Goal: Task Accomplishment & Management: Complete application form

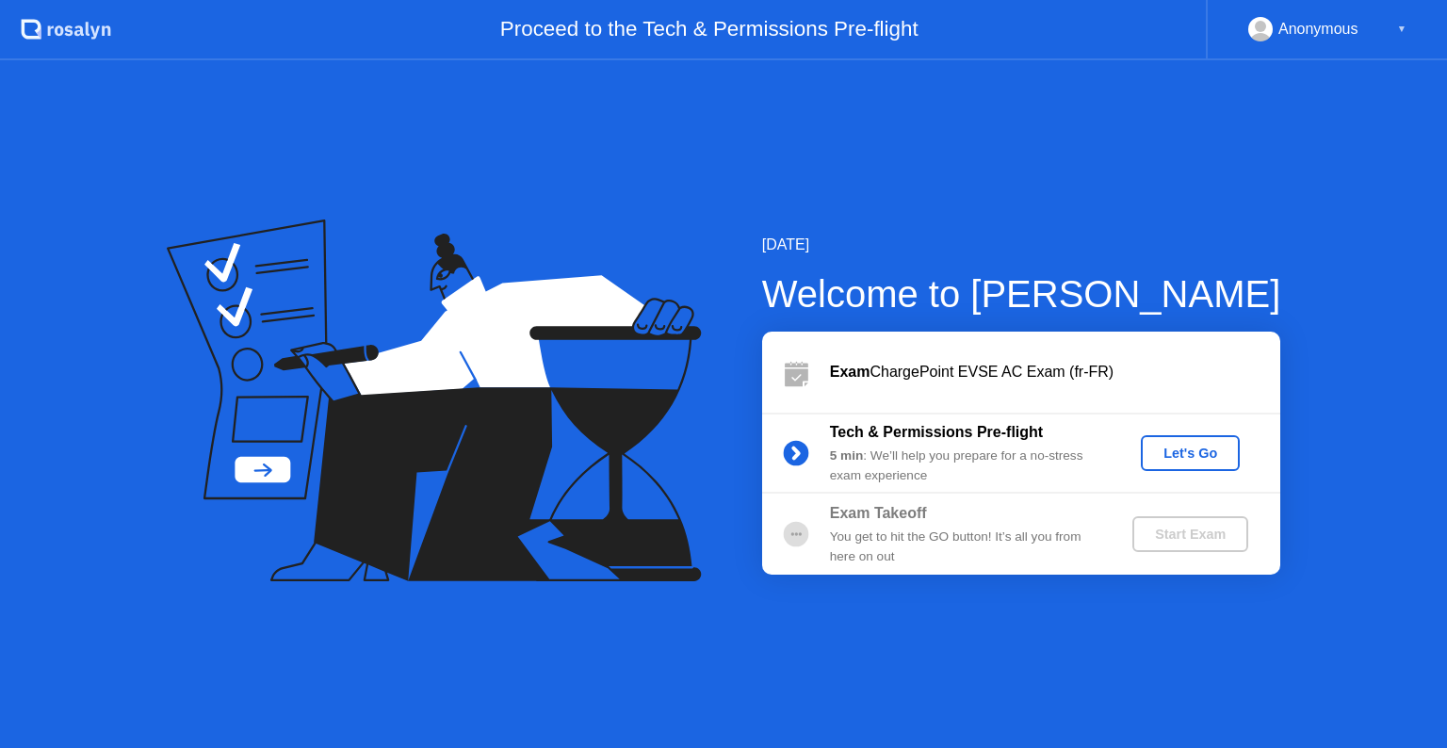
drag, startPoint x: 0, startPoint y: 0, endPoint x: 1185, endPoint y: 450, distance: 1268.0
click at [1185, 450] on div "Let's Go" at bounding box center [1191, 453] width 84 height 15
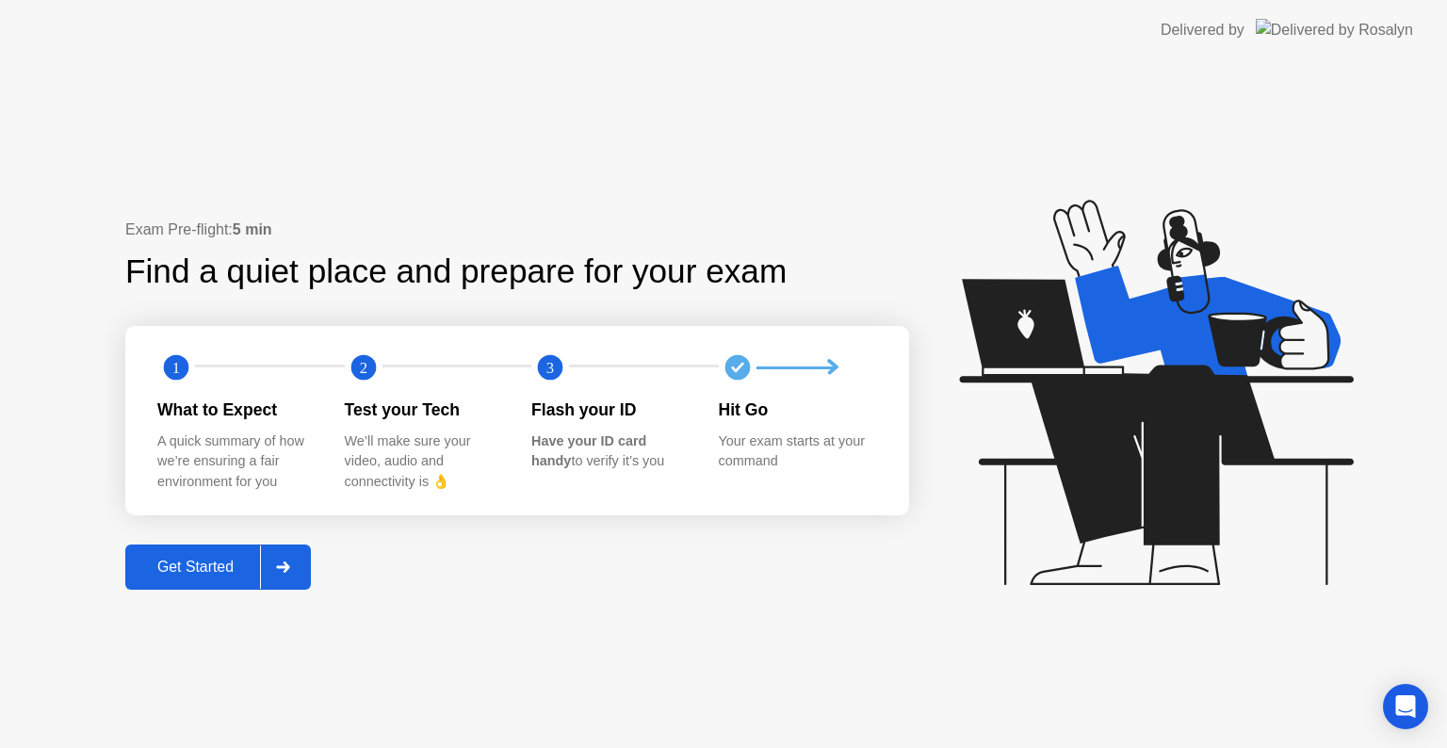
click at [187, 571] on div "Get Started" at bounding box center [195, 567] width 129 height 17
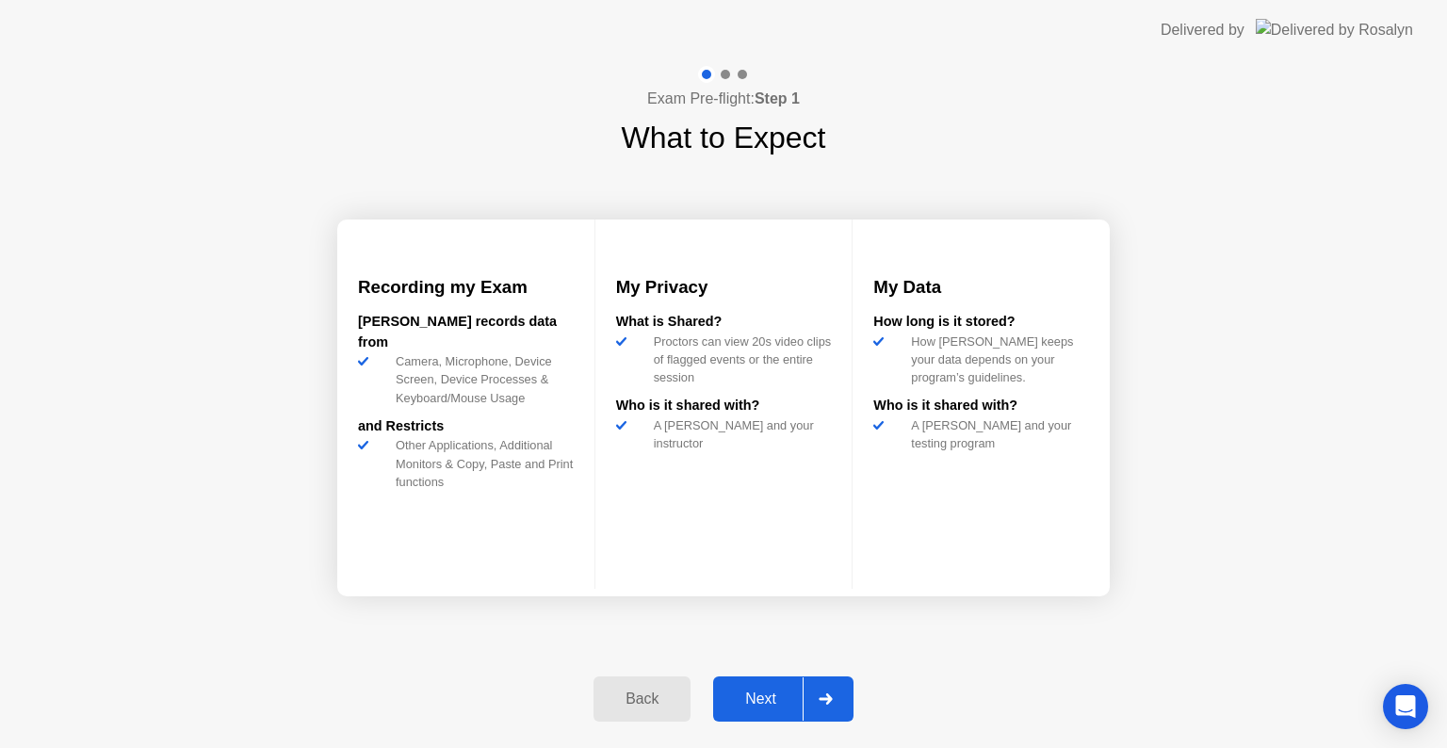
click at [750, 695] on div "Next" at bounding box center [761, 699] width 84 height 17
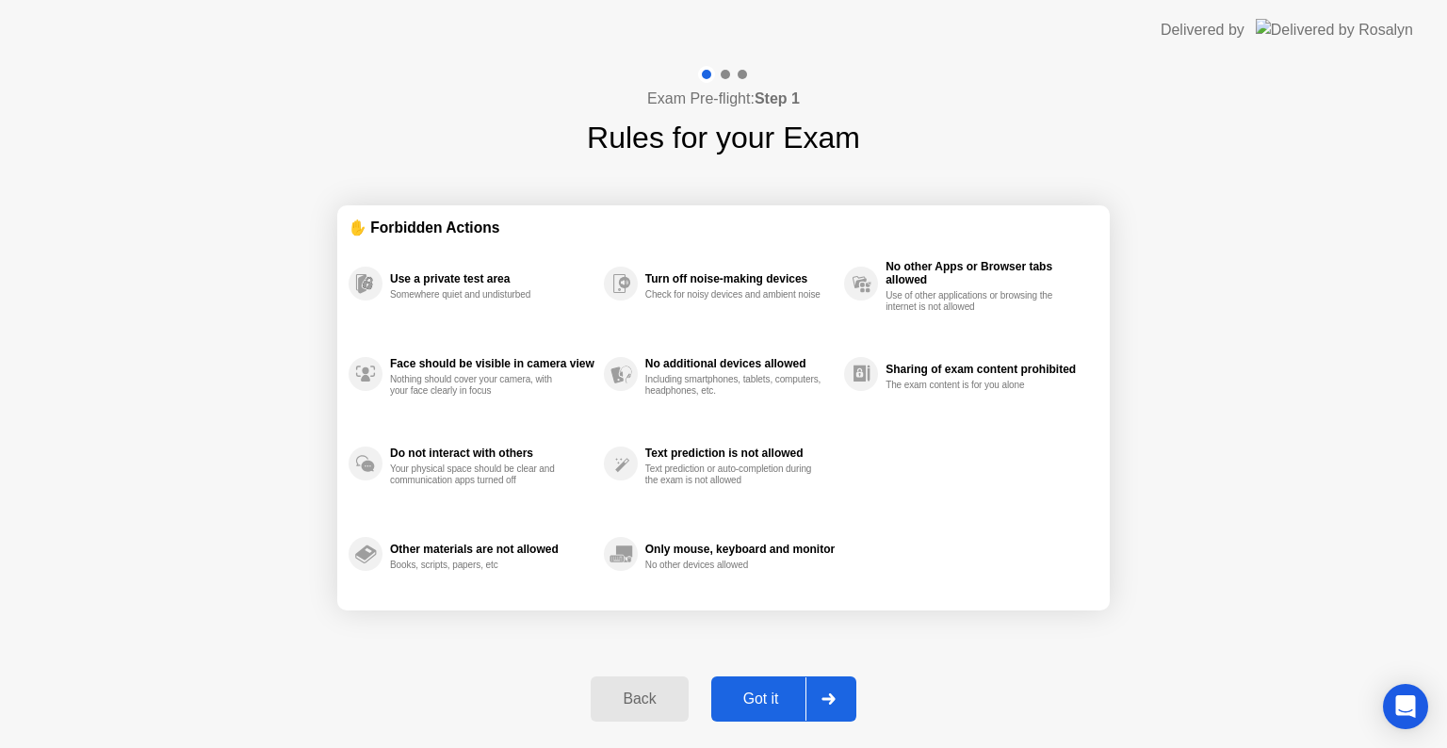
click at [750, 695] on div "Got it" at bounding box center [761, 699] width 89 height 17
select select "**********"
select select "*******"
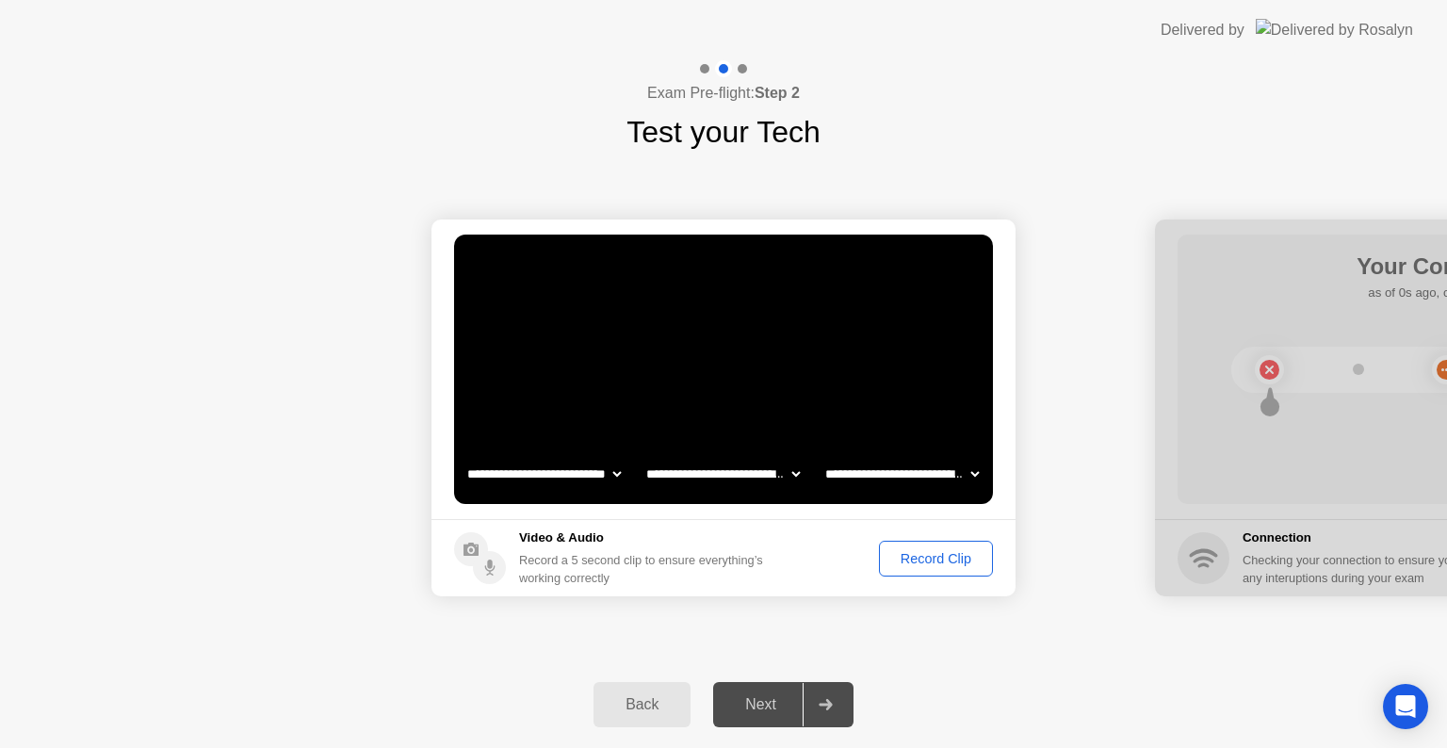
click at [754, 703] on div "Next" at bounding box center [761, 704] width 84 height 17
click at [928, 558] on div "Record Clip" at bounding box center [936, 558] width 101 height 15
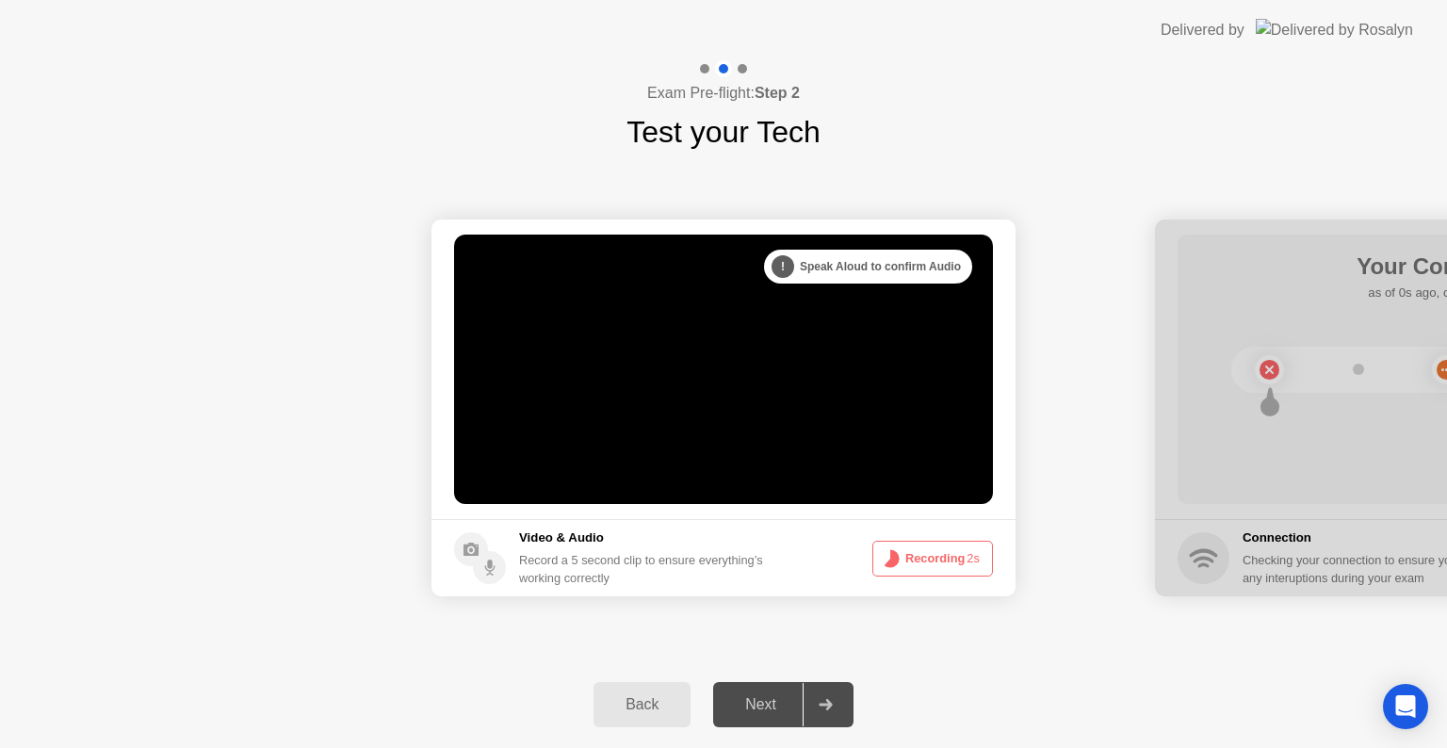
click at [753, 708] on div "Next" at bounding box center [761, 704] width 84 height 17
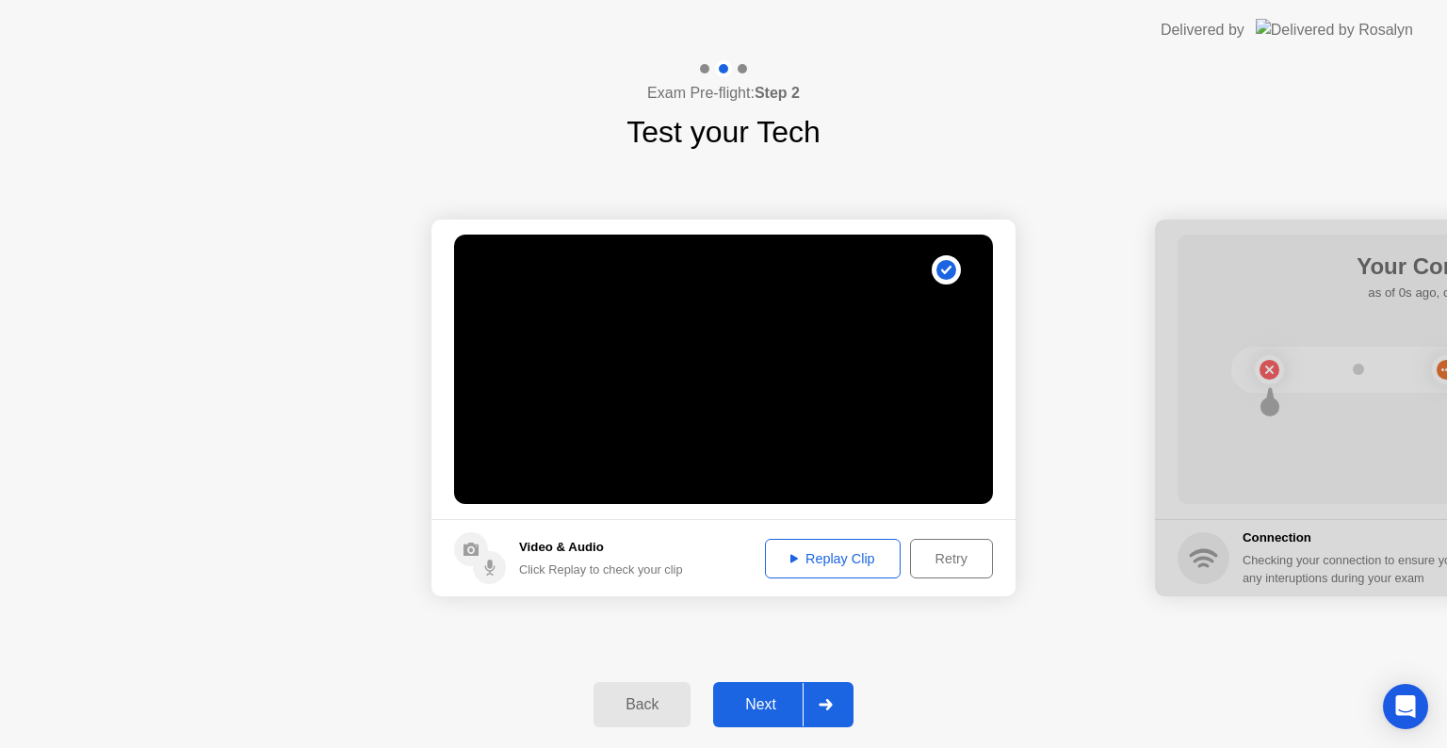
click at [762, 702] on div "Next" at bounding box center [761, 704] width 84 height 17
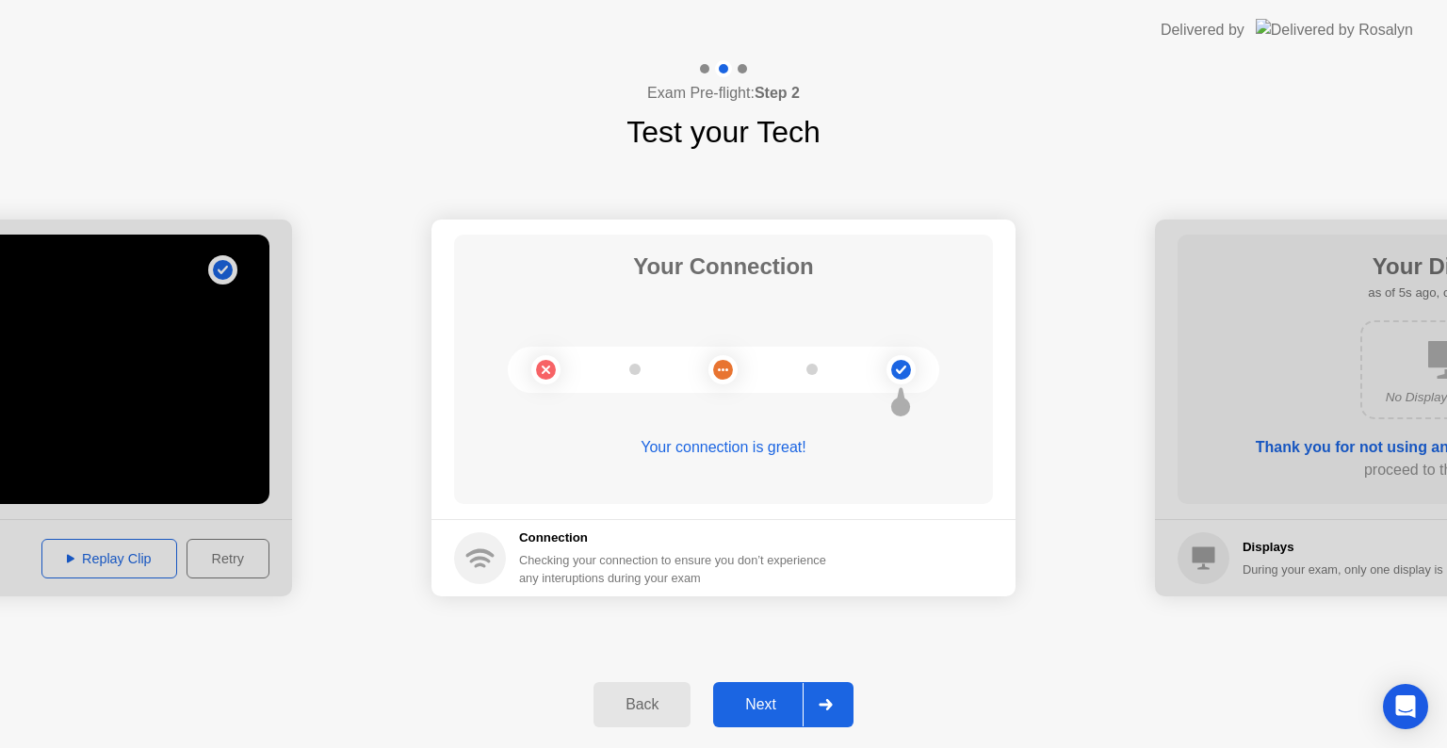
click at [744, 697] on div "Next" at bounding box center [761, 704] width 84 height 17
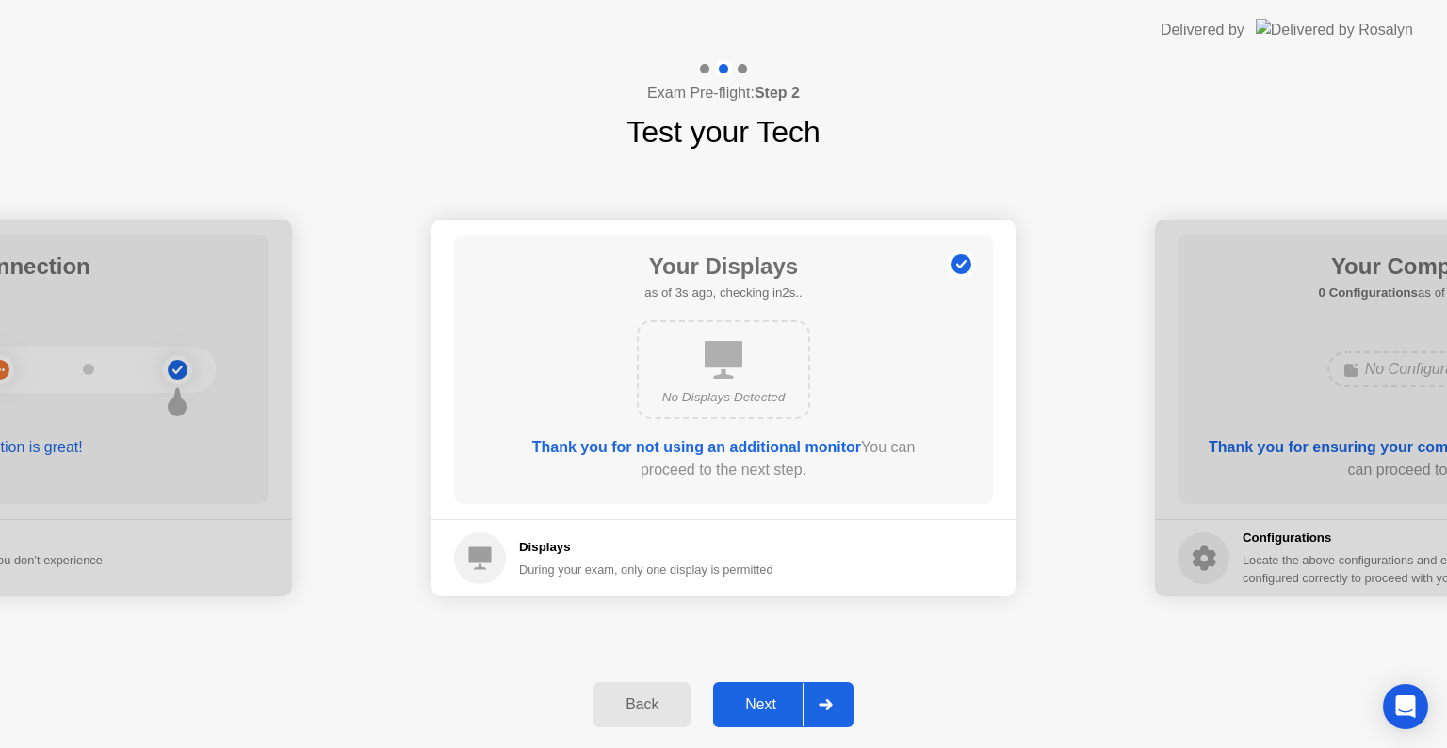
click at [744, 698] on div "Next" at bounding box center [761, 704] width 84 height 17
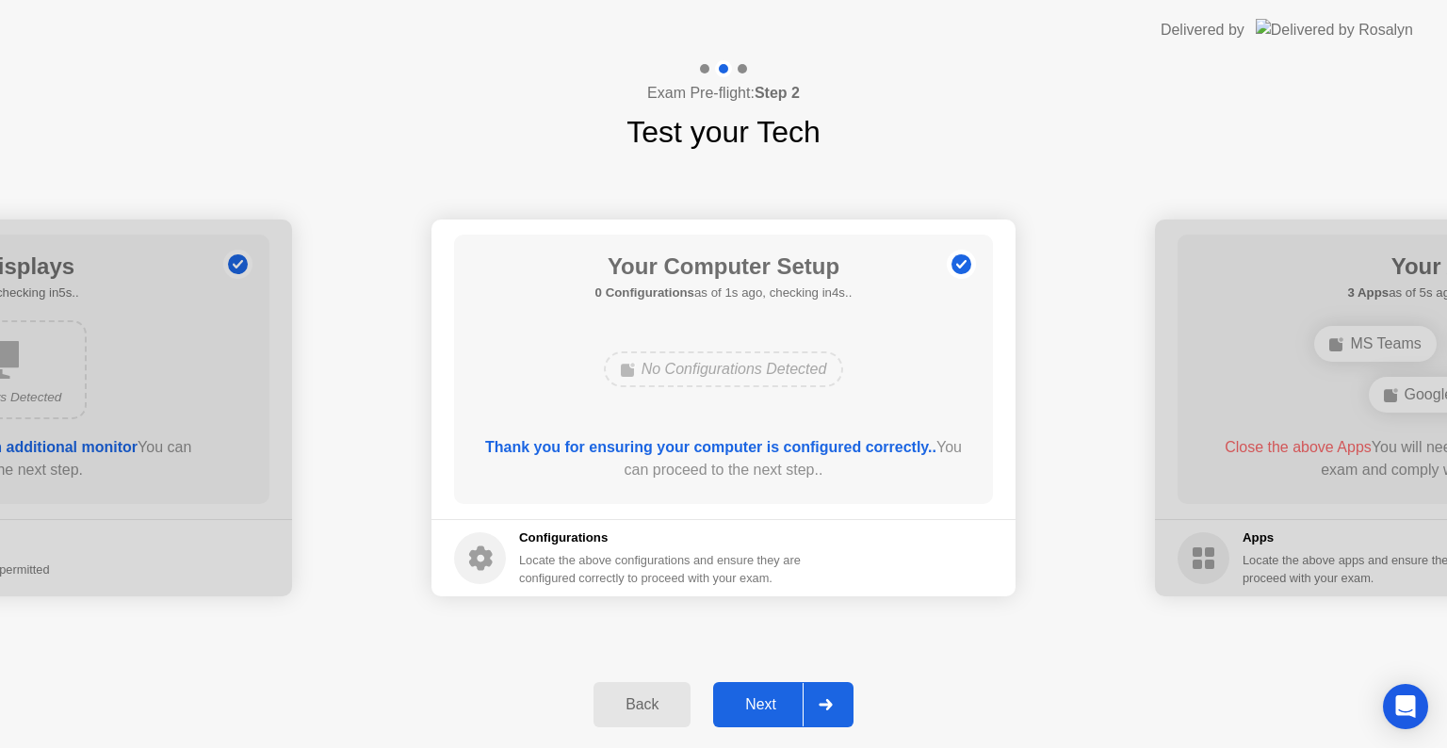
click at [744, 698] on div "Next" at bounding box center [761, 704] width 84 height 17
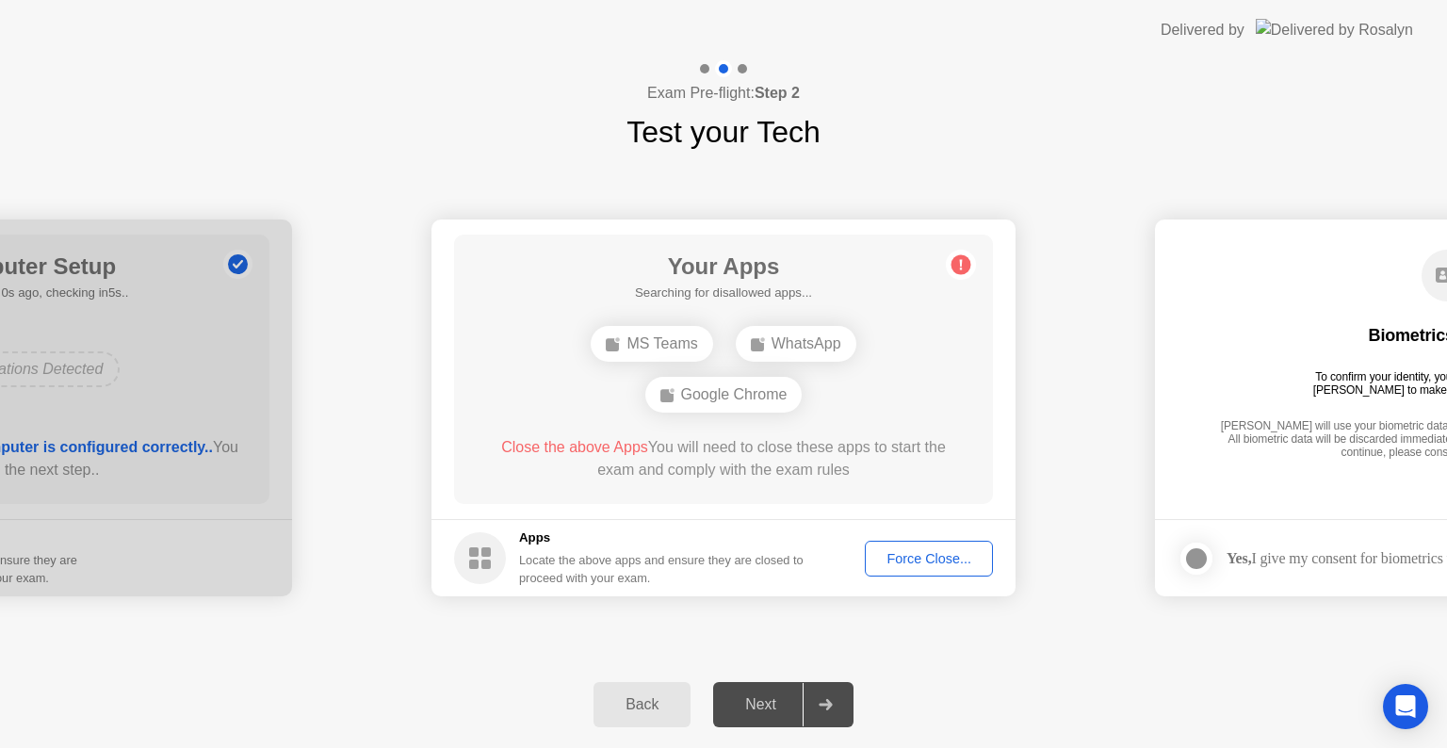
click at [888, 556] on div "Force Close..." at bounding box center [929, 558] width 115 height 15
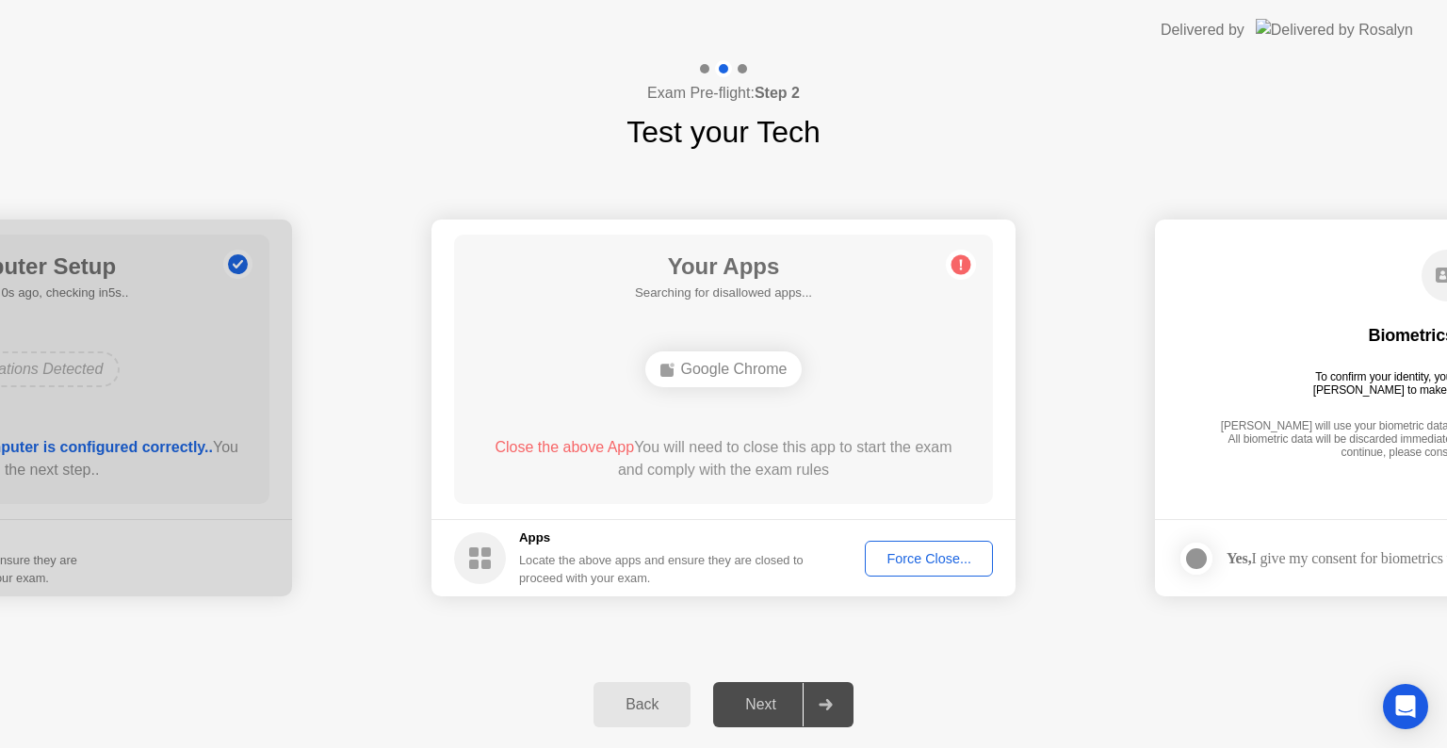
click at [906, 560] on div "Force Close..." at bounding box center [929, 558] width 115 height 15
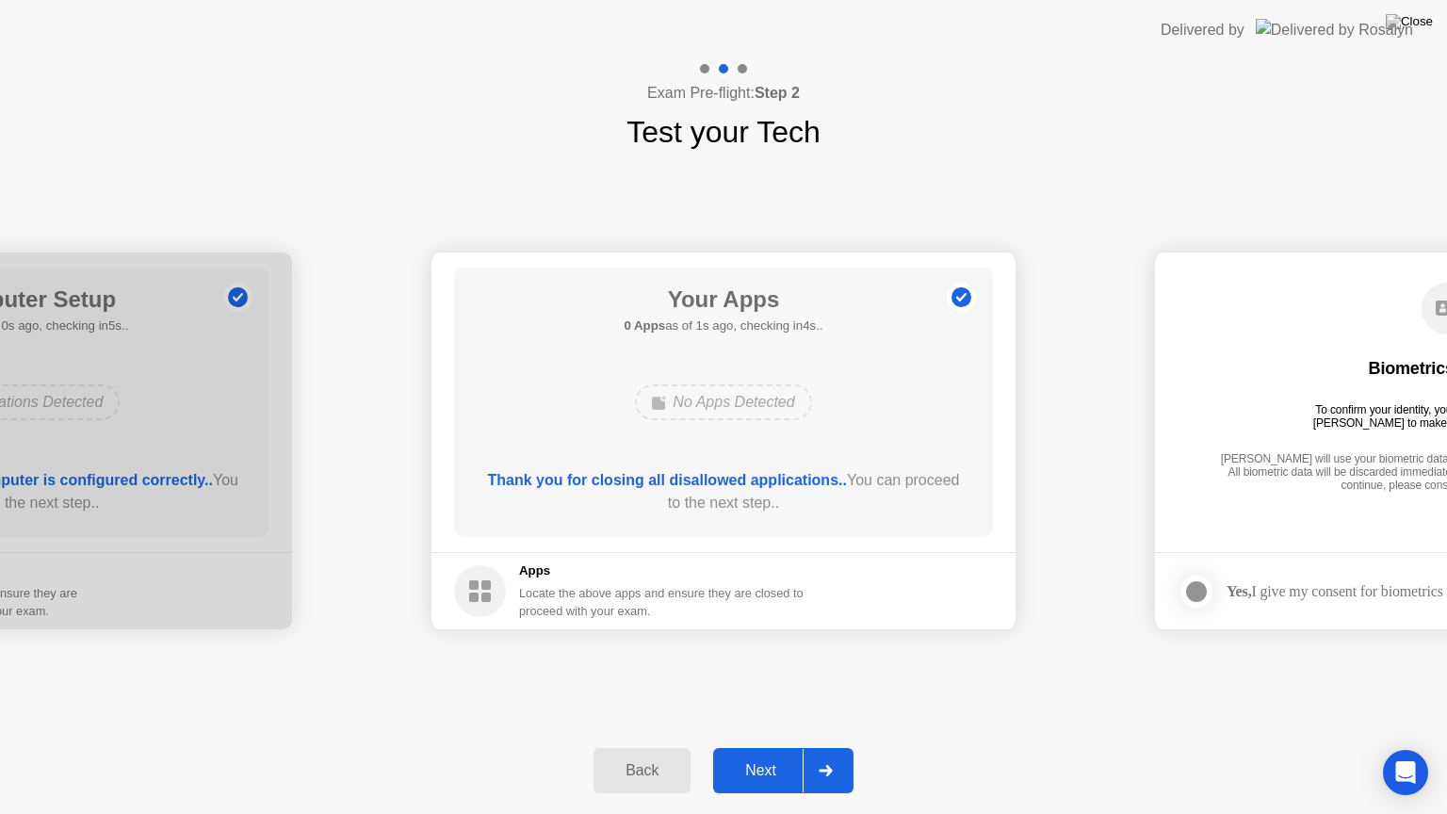
click at [751, 747] on div "Next" at bounding box center [761, 770] width 84 height 17
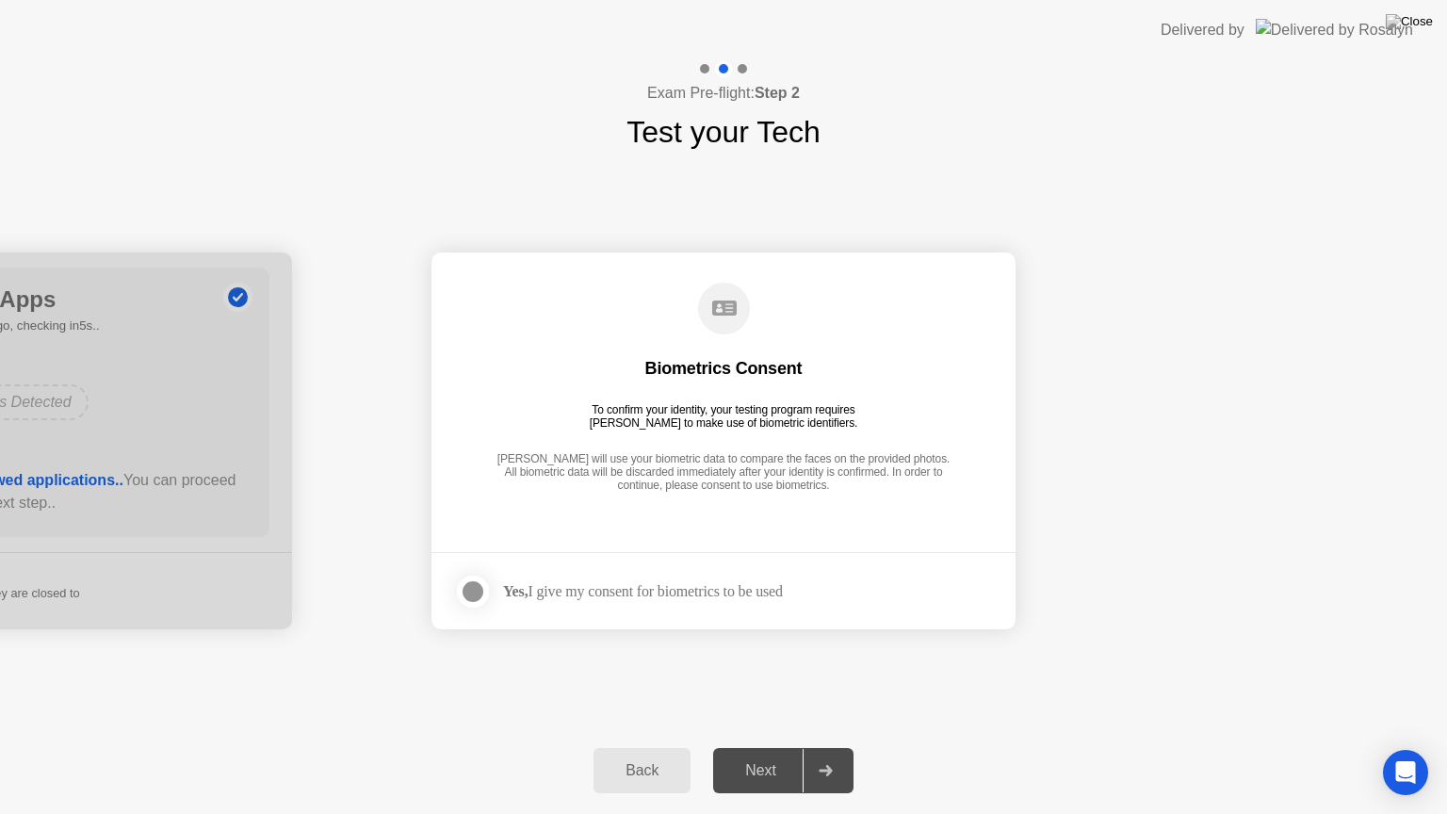
click at [462, 595] on div at bounding box center [473, 591] width 23 height 23
click at [756, 747] on div "Next" at bounding box center [761, 770] width 84 height 17
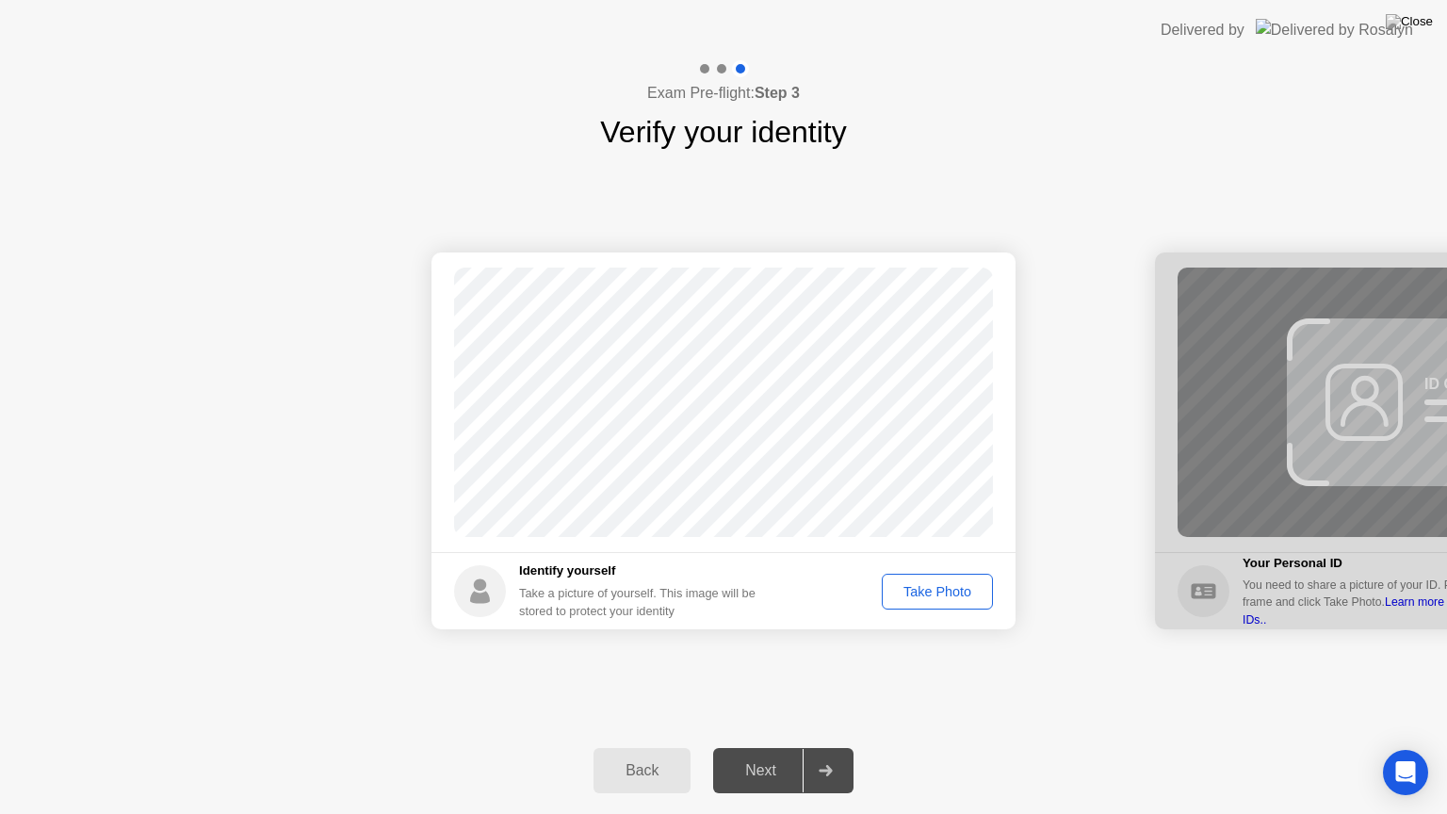
click at [934, 595] on div "Take Photo" at bounding box center [938, 591] width 98 height 15
click at [758, 747] on div "Next" at bounding box center [761, 770] width 84 height 17
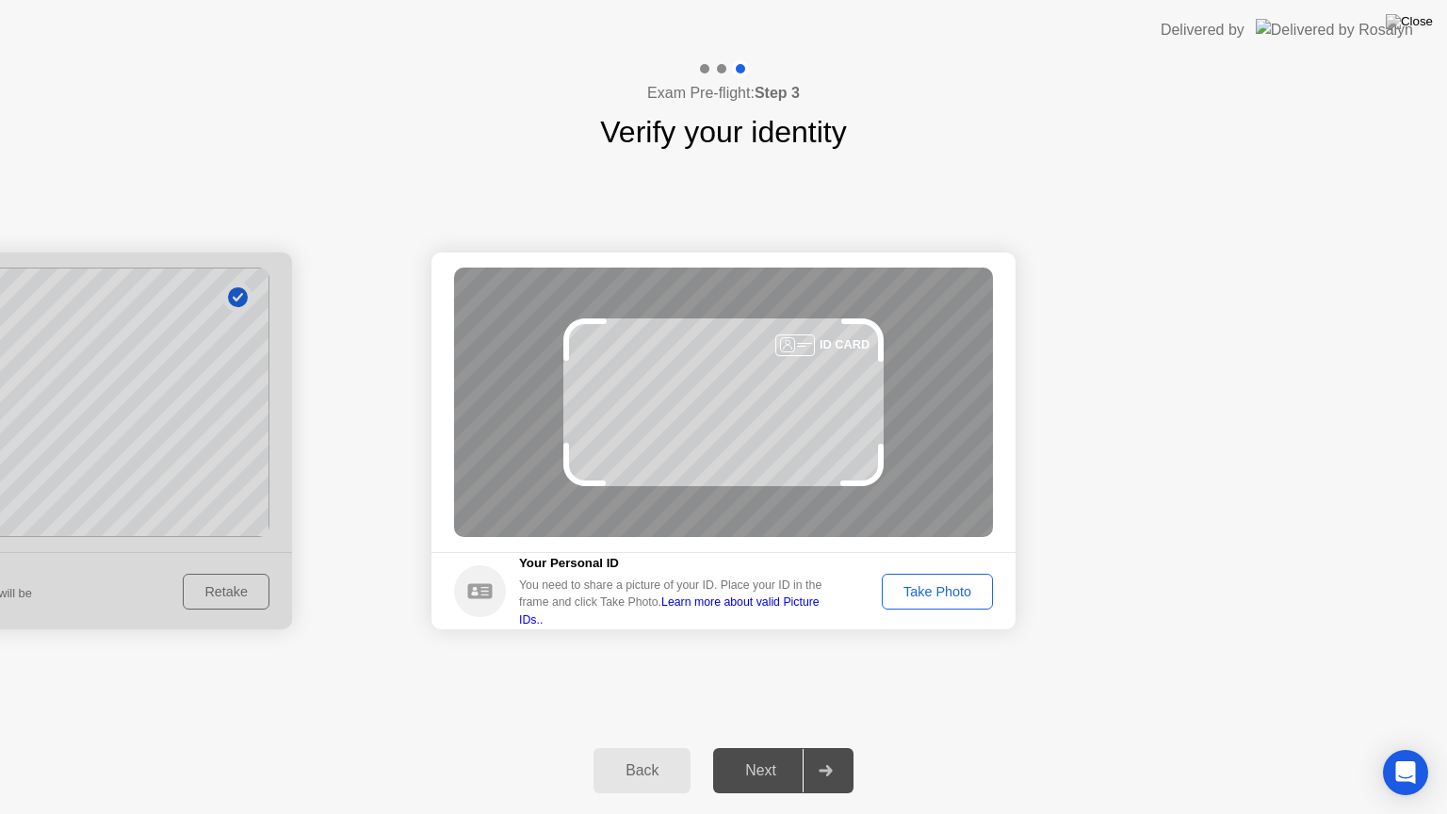
click at [922, 584] on div "Take Photo" at bounding box center [938, 591] width 98 height 15
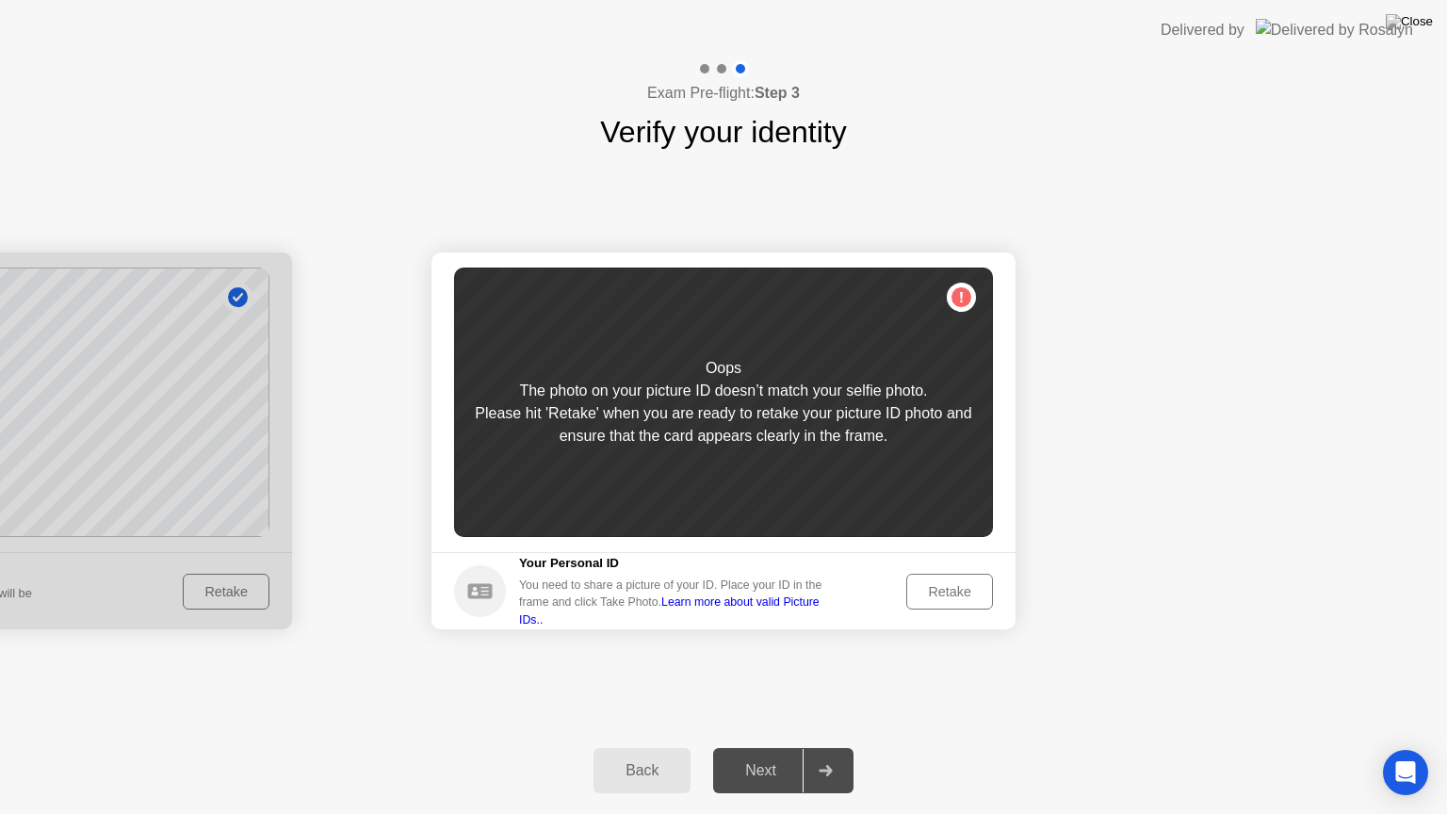
click at [938, 585] on div "Retake" at bounding box center [949, 591] width 73 height 15
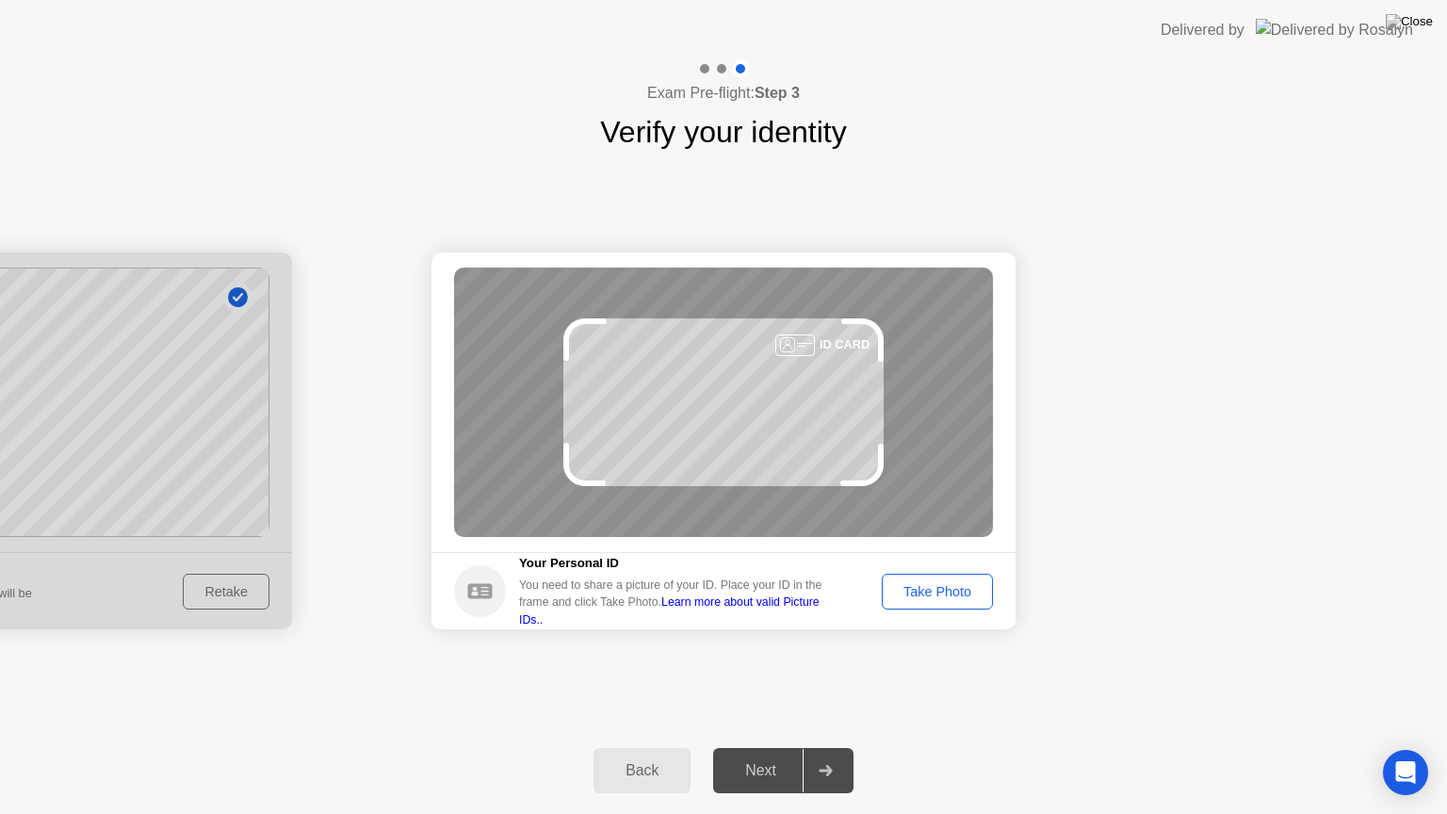
click at [915, 586] on div "Take Photo" at bounding box center [938, 591] width 98 height 15
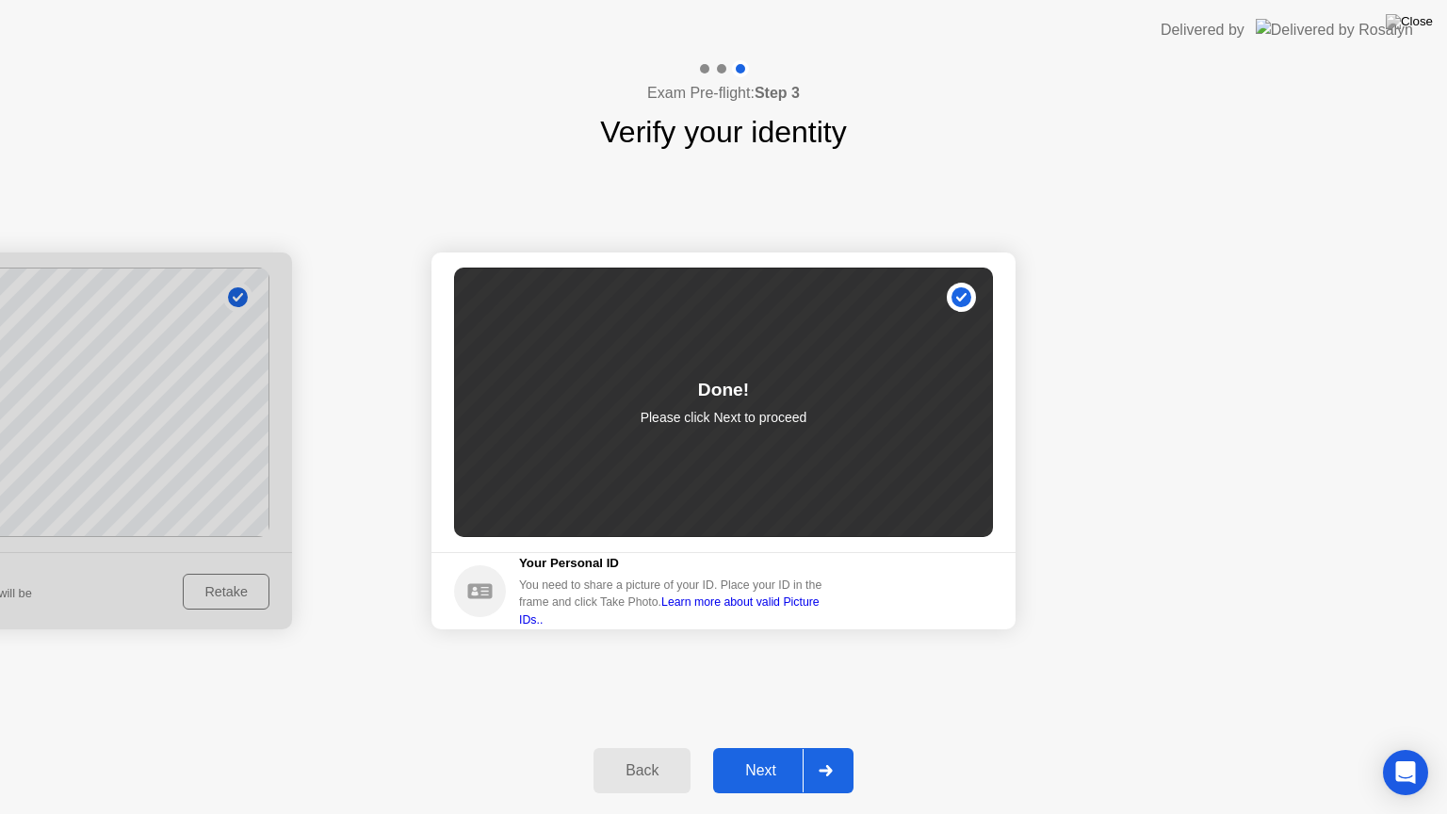
click at [773, 747] on div "Next" at bounding box center [761, 770] width 84 height 17
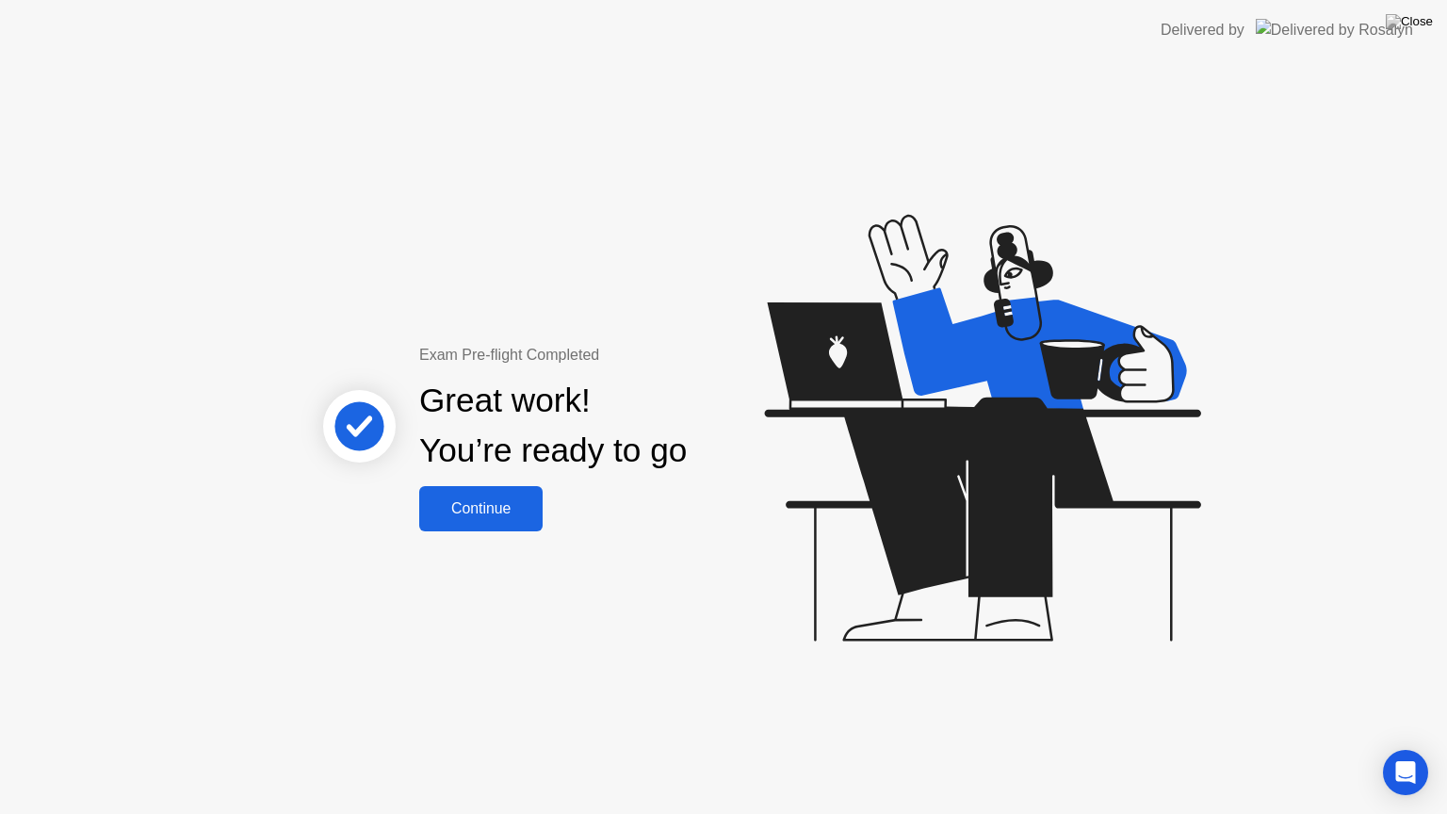
click at [461, 517] on div "Continue" at bounding box center [481, 508] width 112 height 17
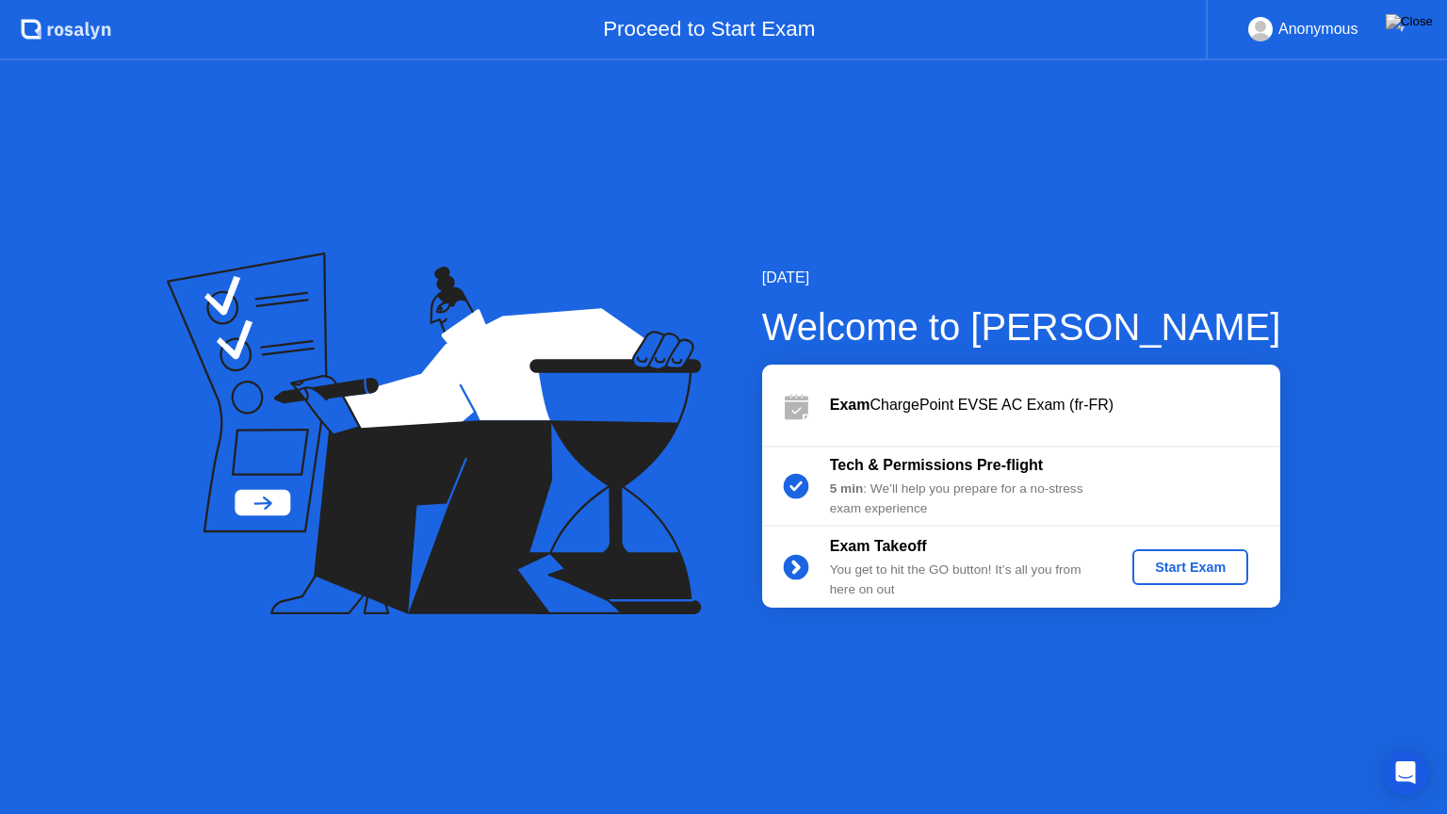
click at [1177, 563] on div "Start Exam" at bounding box center [1190, 567] width 101 height 15
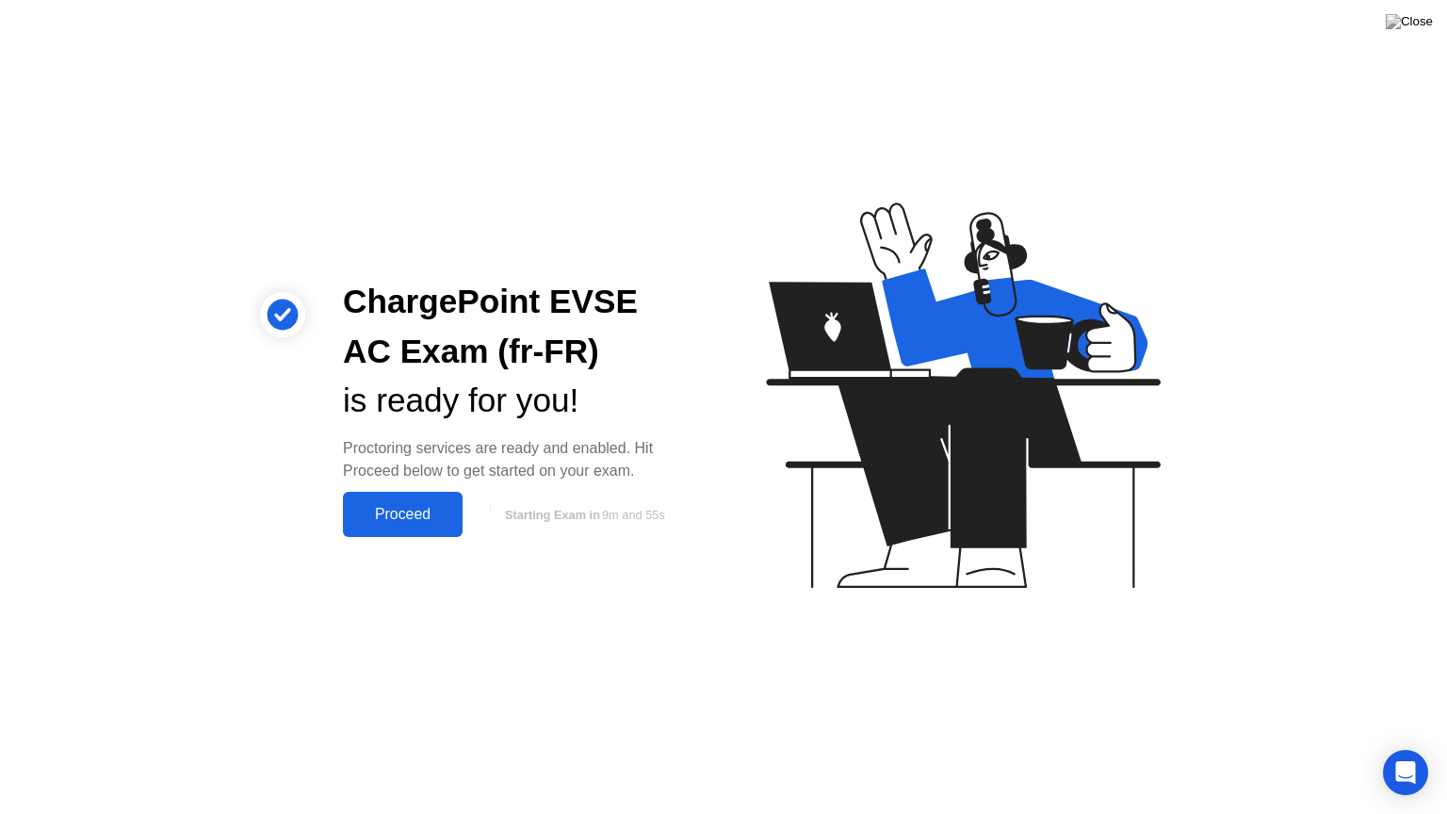
click at [399, 528] on button "Proceed" at bounding box center [403, 514] width 120 height 45
